Goal: Use online tool/utility: Use online tool/utility

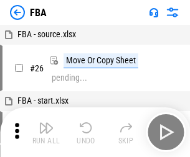
scroll to position [12, 0]
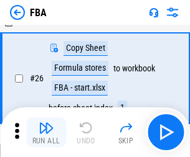
click at [46, 132] on img "button" at bounding box center [46, 128] width 15 height 15
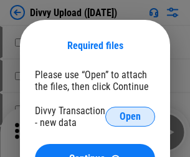
click at [130, 117] on span "Open" at bounding box center [129, 117] width 21 height 10
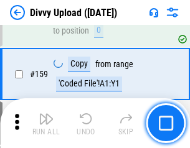
scroll to position [1288, 0]
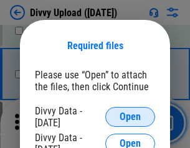
click at [130, 117] on span "Open" at bounding box center [129, 117] width 21 height 10
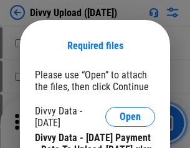
scroll to position [2112, 0]
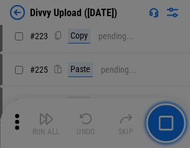
scroll to position [2481, 0]
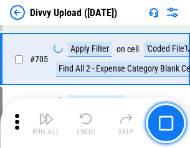
scroll to position [8506, 0]
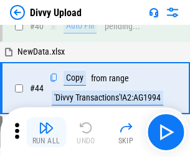
click at [46, 132] on img "button" at bounding box center [46, 128] width 15 height 15
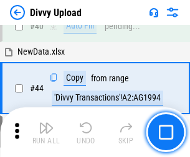
scroll to position [137, 0]
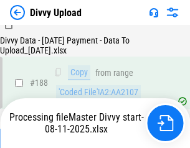
scroll to position [1464, 0]
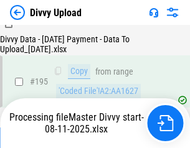
scroll to position [1738, 0]
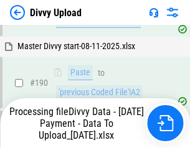
scroll to position [1666, 0]
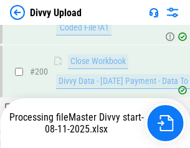
scroll to position [2012, 0]
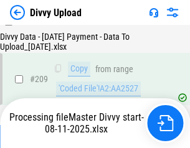
scroll to position [2286, 0]
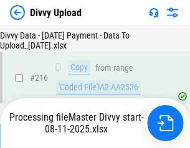
scroll to position [2560, 0]
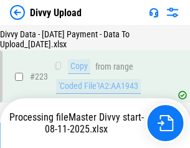
scroll to position [2835, 0]
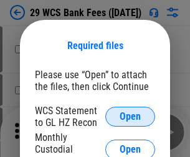
click at [130, 117] on span "Open" at bounding box center [129, 117] width 21 height 10
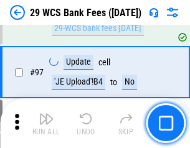
scroll to position [1212, 0]
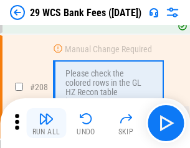
click at [46, 123] on img "button" at bounding box center [46, 118] width 15 height 15
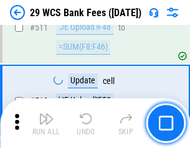
scroll to position [6256, 0]
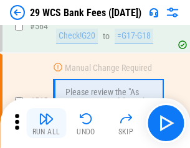
click at [46, 123] on img "button" at bounding box center [46, 118] width 15 height 15
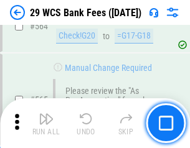
scroll to position [6725, 0]
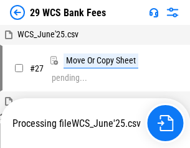
scroll to position [248, 0]
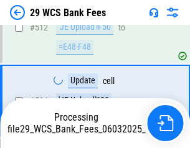
scroll to position [6639, 0]
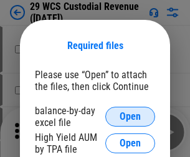
click at [130, 117] on span "Open" at bounding box center [129, 117] width 21 height 10
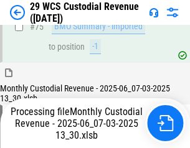
scroll to position [1299, 0]
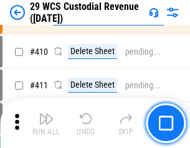
click at [46, 123] on img "button" at bounding box center [46, 118] width 15 height 15
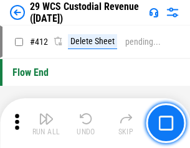
scroll to position [5938, 0]
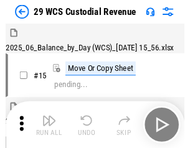
scroll to position [30, 0]
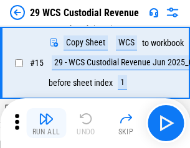
click at [46, 123] on img "button" at bounding box center [46, 118] width 15 height 15
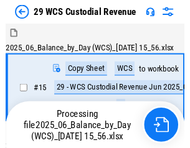
scroll to position [23, 0]
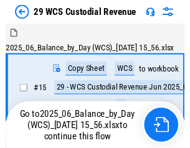
scroll to position [23, 0]
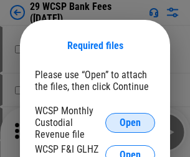
click at [130, 122] on span "Open" at bounding box center [129, 123] width 21 height 10
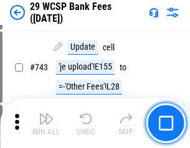
scroll to position [6266, 0]
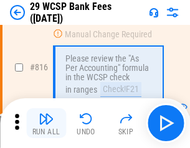
click at [46, 123] on img "button" at bounding box center [46, 118] width 15 height 15
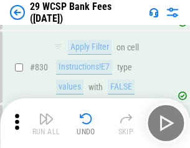
scroll to position [7889, 0]
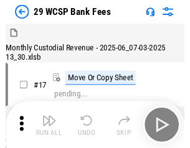
scroll to position [30, 0]
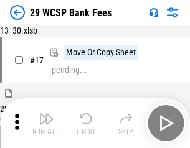
click at [46, 123] on img "button" at bounding box center [46, 118] width 15 height 15
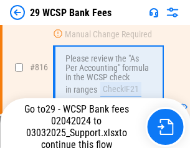
scroll to position [7646, 0]
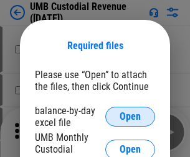
click at [130, 117] on span "Open" at bounding box center [129, 117] width 21 height 10
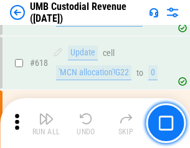
scroll to position [6406, 0]
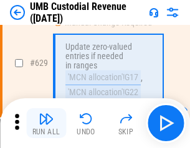
click at [46, 123] on img "button" at bounding box center [46, 118] width 15 height 15
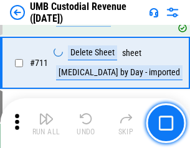
scroll to position [7569, 0]
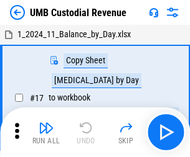
scroll to position [9, 0]
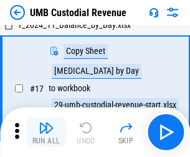
click at [46, 132] on img "button" at bounding box center [46, 128] width 15 height 15
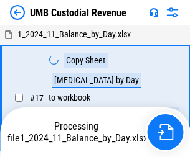
scroll to position [9, 0]
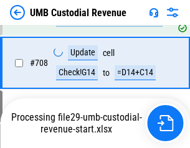
scroll to position [7487, 0]
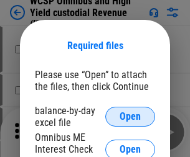
click at [130, 117] on span "Open" at bounding box center [129, 117] width 21 height 10
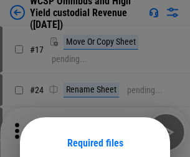
scroll to position [98, 0]
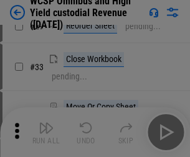
scroll to position [284, 0]
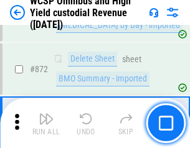
scroll to position [10524, 0]
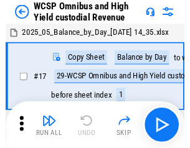
scroll to position [7, 0]
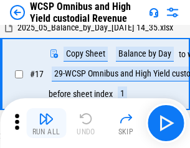
click at [46, 123] on img "button" at bounding box center [46, 118] width 15 height 15
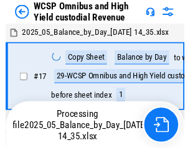
scroll to position [7, 0]
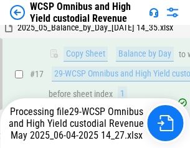
scroll to position [259, 0]
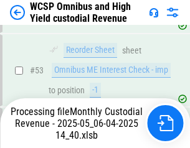
scroll to position [1212, 0]
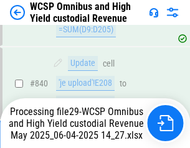
scroll to position [10271, 0]
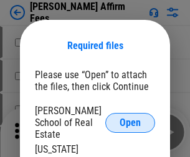
click at [130, 118] on span "Open" at bounding box center [129, 123] width 21 height 10
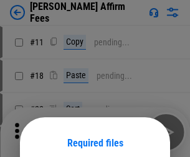
scroll to position [98, 0]
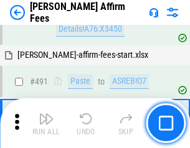
scroll to position [3381, 0]
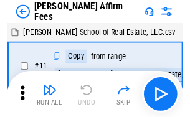
scroll to position [12, 0]
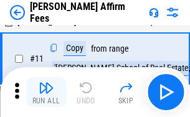
click at [46, 92] on img "button" at bounding box center [46, 87] width 15 height 15
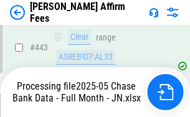
scroll to position [3280, 0]
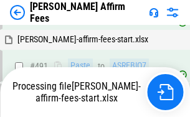
scroll to position [3397, 0]
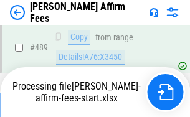
scroll to position [3280, 0]
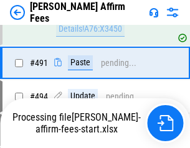
scroll to position [3381, 0]
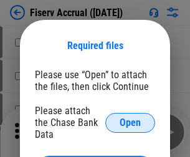
click at [130, 118] on span "Open" at bounding box center [129, 123] width 21 height 10
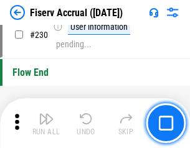
scroll to position [3940, 0]
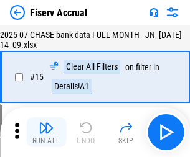
click at [46, 132] on img "button" at bounding box center [46, 128] width 15 height 15
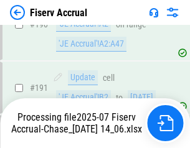
scroll to position [3269, 0]
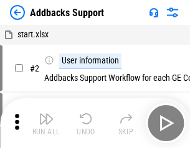
click at [46, 123] on img "button" at bounding box center [46, 118] width 15 height 15
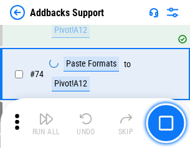
scroll to position [905, 0]
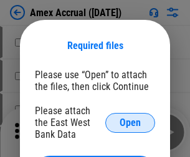
click at [130, 122] on span "Open" at bounding box center [129, 123] width 21 height 10
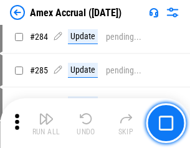
scroll to position [3405, 0]
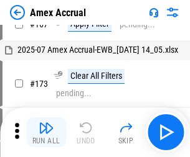
click at [46, 132] on img "button" at bounding box center [46, 128] width 15 height 15
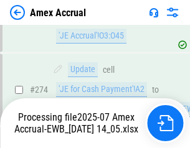
scroll to position [3706, 0]
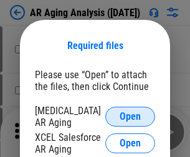
click at [130, 115] on span "Open" at bounding box center [129, 117] width 21 height 10
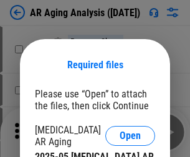
scroll to position [19, 0]
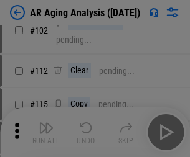
scroll to position [171, 0]
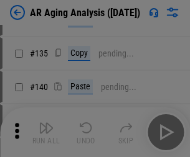
scroll to position [374, 0]
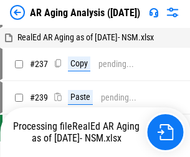
scroll to position [12, 0]
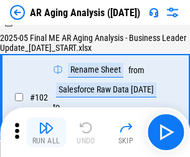
click at [46, 132] on img "button" at bounding box center [46, 128] width 15 height 15
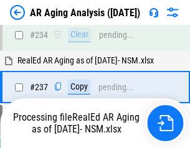
scroll to position [1927, 0]
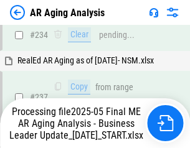
scroll to position [1965, 0]
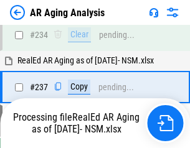
scroll to position [1913, 0]
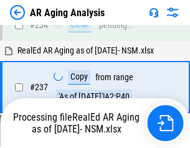
scroll to position [1965, 0]
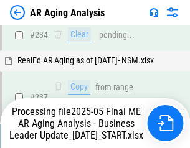
scroll to position [1913, 0]
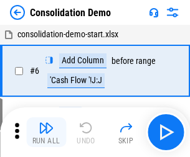
click at [46, 132] on img "button" at bounding box center [46, 128] width 15 height 15
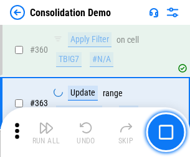
scroll to position [4168, 0]
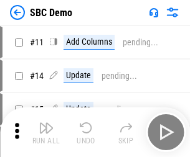
click at [46, 132] on img "button" at bounding box center [46, 128] width 15 height 15
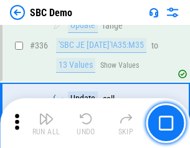
scroll to position [3271, 0]
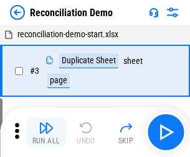
click at [46, 132] on img "button" at bounding box center [46, 128] width 15 height 15
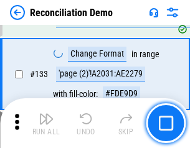
scroll to position [1477, 0]
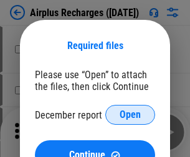
click at [130, 115] on span "Open" at bounding box center [129, 115] width 21 height 10
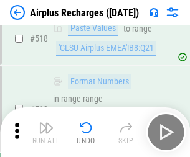
scroll to position [5351, 0]
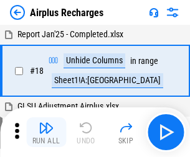
click at [46, 132] on img "button" at bounding box center [46, 128] width 15 height 15
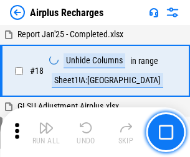
scroll to position [55, 0]
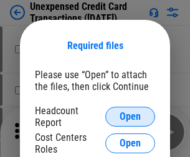
click at [130, 117] on span "Open" at bounding box center [129, 117] width 21 height 10
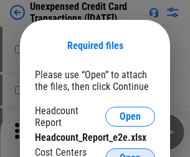
click at [130, 154] on span "Open" at bounding box center [129, 159] width 21 height 10
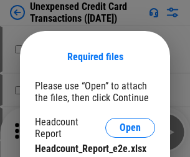
scroll to position [11, 0]
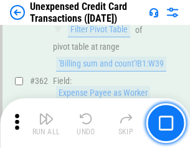
scroll to position [3198, 0]
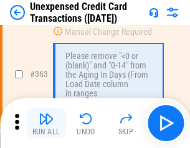
click at [46, 123] on img "button" at bounding box center [46, 118] width 15 height 15
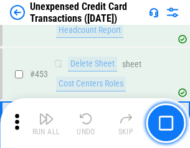
scroll to position [4241, 0]
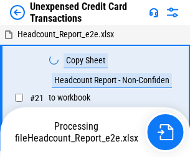
scroll to position [19, 0]
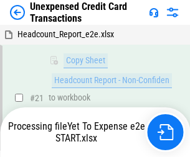
scroll to position [202, 0]
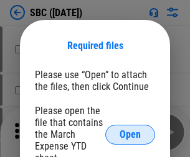
click at [130, 134] on span "Open" at bounding box center [129, 135] width 21 height 10
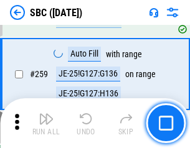
scroll to position [2430, 0]
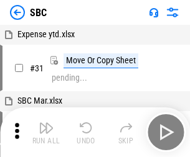
scroll to position [12, 0]
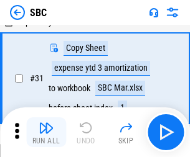
click at [46, 132] on img "button" at bounding box center [46, 128] width 15 height 15
